Goal: Information Seeking & Learning: Learn about a topic

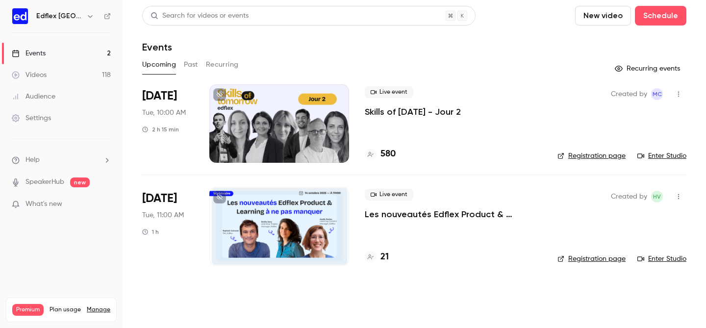
click at [141, 45] on main "Search for videos or events New video Schedule Events Upcoming Past Recurring R…" at bounding box center [413, 164] width 583 height 328
click at [80, 18] on div "Edflex [GEOGRAPHIC_DATA]" at bounding box center [66, 16] width 60 height 12
click at [86, 18] on icon "button" at bounding box center [90, 16] width 8 height 8
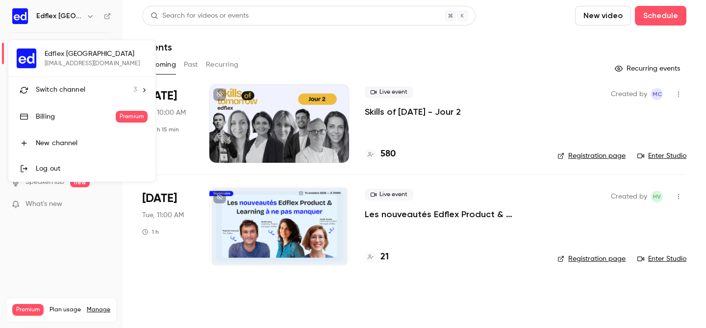
click at [91, 100] on li "Switch channel 3" at bounding box center [81, 90] width 147 height 26
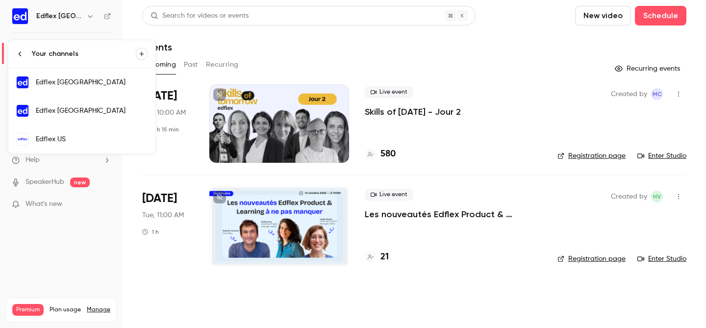
click at [112, 109] on div "Edflex [GEOGRAPHIC_DATA]" at bounding box center [92, 111] width 112 height 10
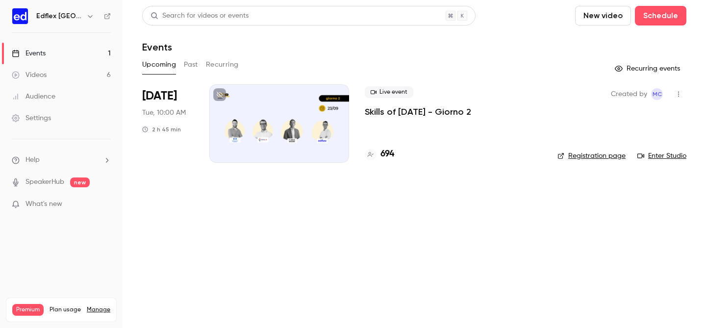
click at [195, 64] on button "Past" at bounding box center [191, 65] width 14 height 16
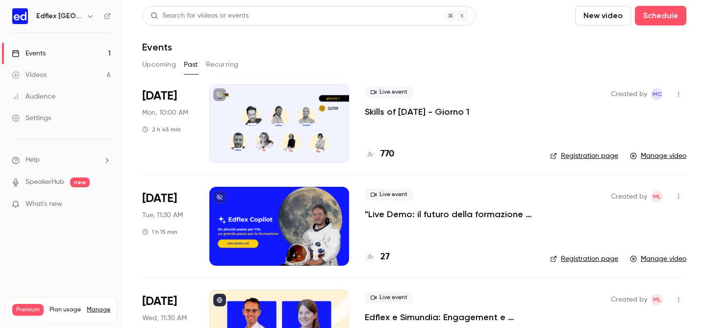
click at [431, 111] on p "Skills of [DATE] - Giorno 1" at bounding box center [417, 112] width 104 height 12
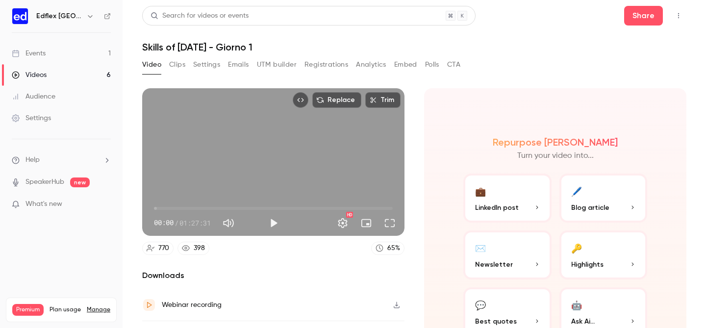
click at [372, 63] on button "Analytics" at bounding box center [371, 65] width 30 height 16
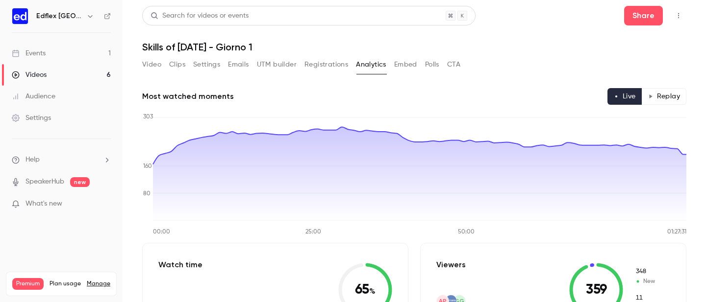
click at [158, 59] on button "Video" at bounding box center [151, 65] width 19 height 16
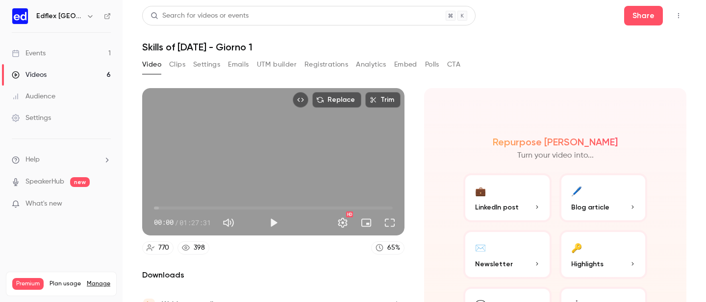
click at [176, 67] on button "Clips" at bounding box center [177, 65] width 16 height 16
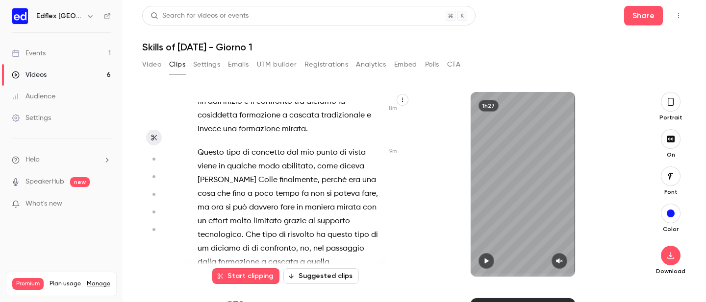
scroll to position [2825, 0]
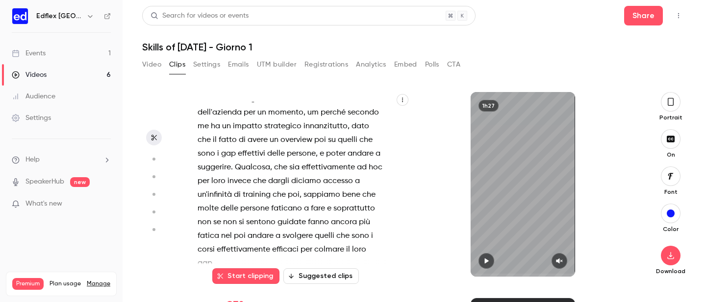
click at [403, 98] on icon "button" at bounding box center [402, 100] width 6 height 6
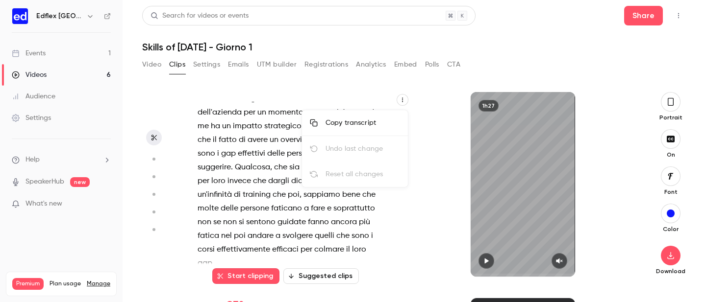
click at [615, 121] on div at bounding box center [353, 151] width 706 height 302
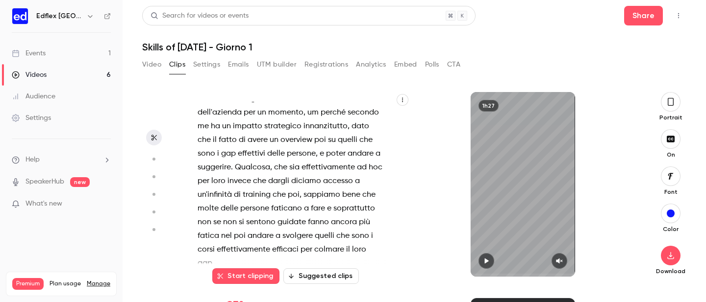
click at [584, 171] on div "1h27" at bounding box center [522, 184] width 225 height 185
click at [666, 106] on icon "button" at bounding box center [670, 102] width 8 height 11
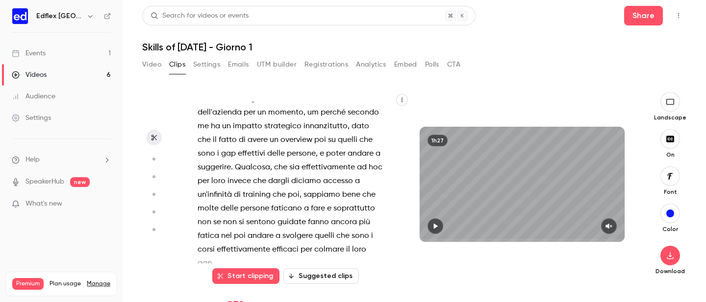
click at [667, 100] on icon "button" at bounding box center [669, 102] width 11 height 8
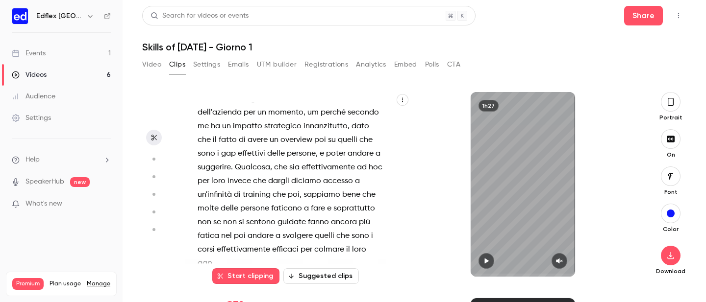
click at [671, 104] on icon "button" at bounding box center [670, 102] width 8 height 11
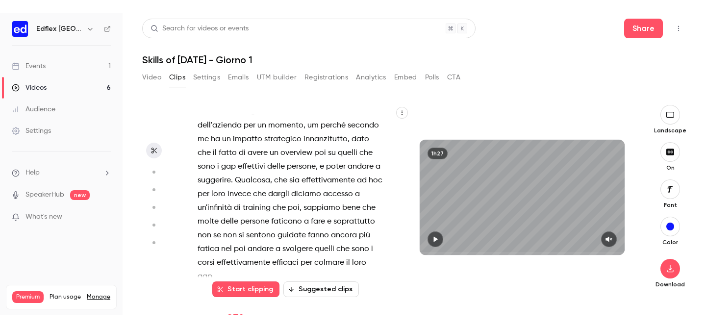
scroll to position [0, 0]
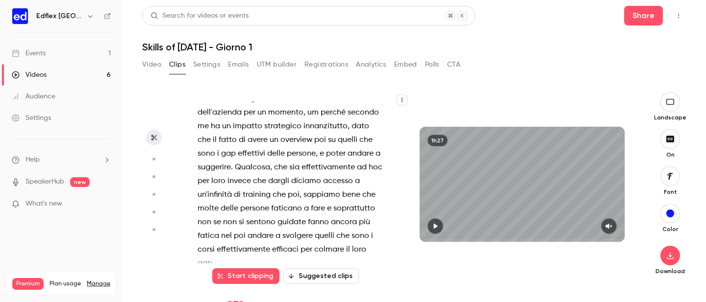
click at [402, 102] on icon "button" at bounding box center [402, 100] width 6 height 6
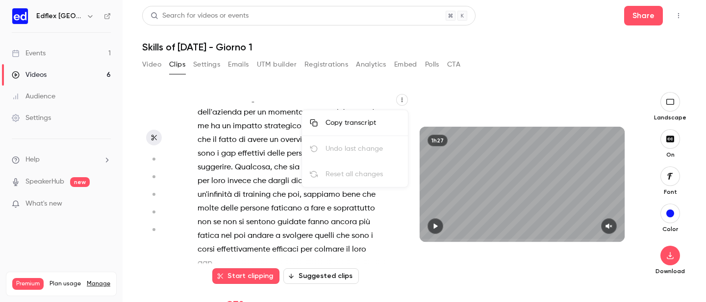
click at [258, 166] on div at bounding box center [353, 151] width 706 height 302
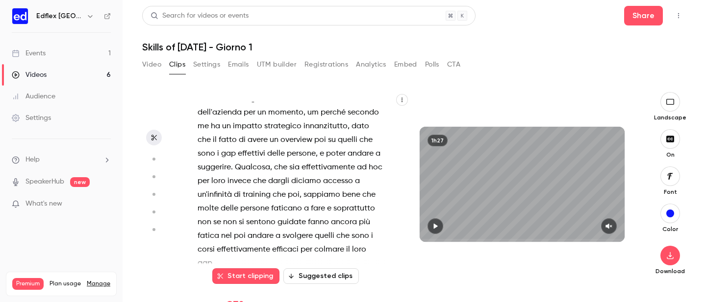
click at [157, 63] on button "Video" at bounding box center [151, 65] width 19 height 16
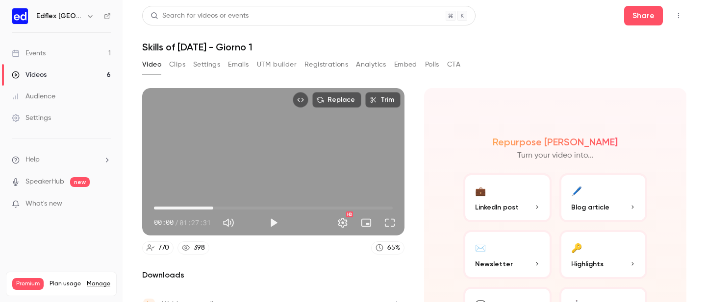
click at [213, 206] on span "21:44" at bounding box center [273, 208] width 239 height 16
click at [242, 205] on span "32:20" at bounding box center [273, 208] width 239 height 16
click at [262, 207] on span "39:43" at bounding box center [273, 208] width 239 height 16
click at [271, 207] on span "43:07" at bounding box center [273, 208] width 239 height 16
click at [282, 207] on span "47:05" at bounding box center [273, 208] width 239 height 16
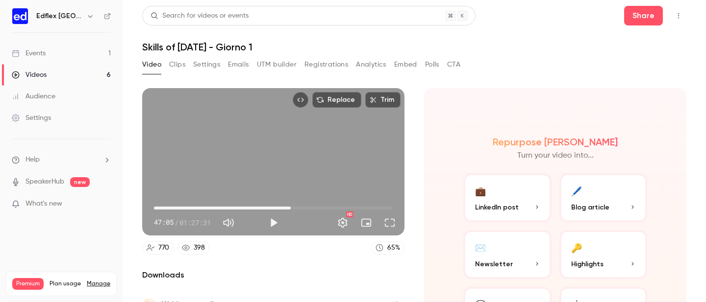
click at [291, 207] on span "50:08" at bounding box center [273, 208] width 239 height 16
click at [301, 207] on span "50:08" at bounding box center [273, 208] width 239 height 16
click at [314, 208] on span "58:46" at bounding box center [273, 208] width 239 height 16
click at [405, 167] on section "Replace Trim 58:46 58:46 / 01:27:31 HD 770 398 65 % Downloads Webinar recording…" at bounding box center [414, 183] width 544 height 190
click at [412, 167] on section "Replace Trim 58:46 58:46 / 01:27:31 HD 770 398 65 % Downloads Webinar recording…" at bounding box center [414, 183] width 544 height 190
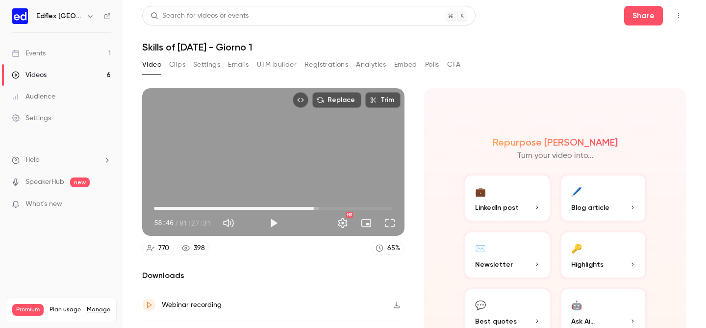
type input "******"
